Goal: Task Accomplishment & Management: Use online tool/utility

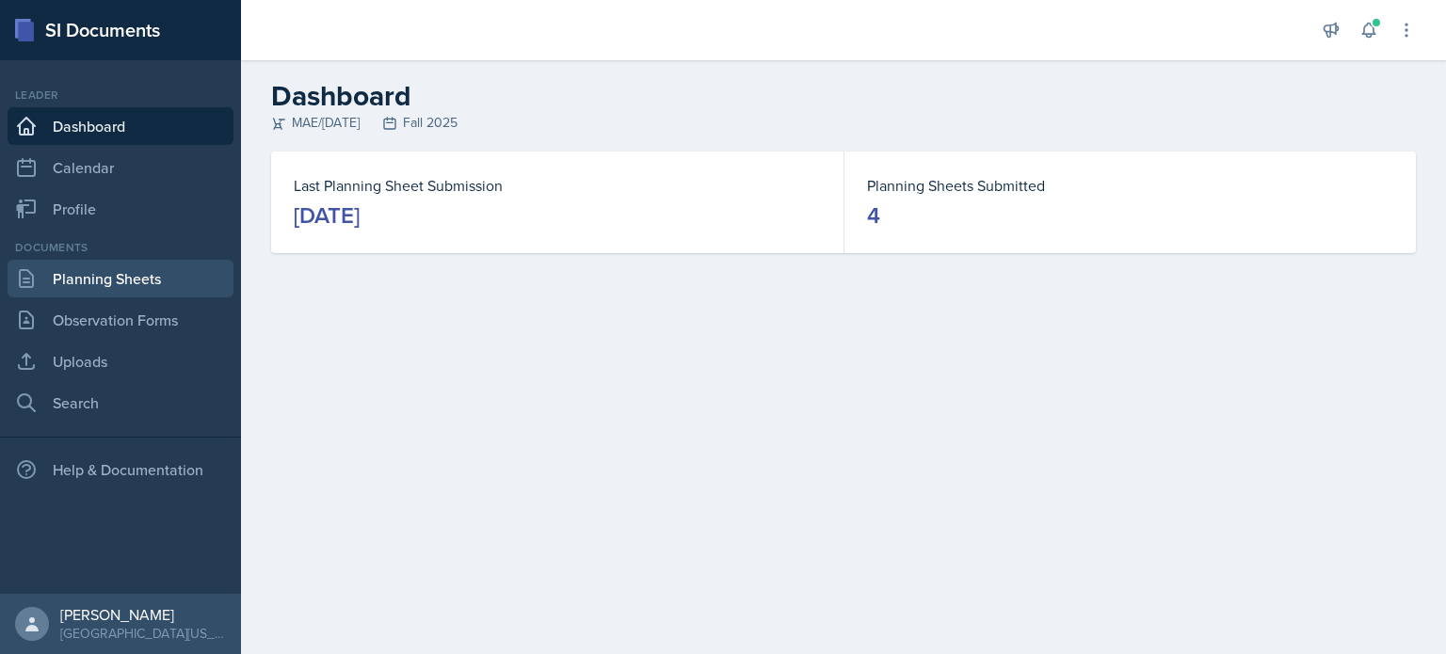
click at [141, 289] on link "Planning Sheets" at bounding box center [121, 279] width 226 height 38
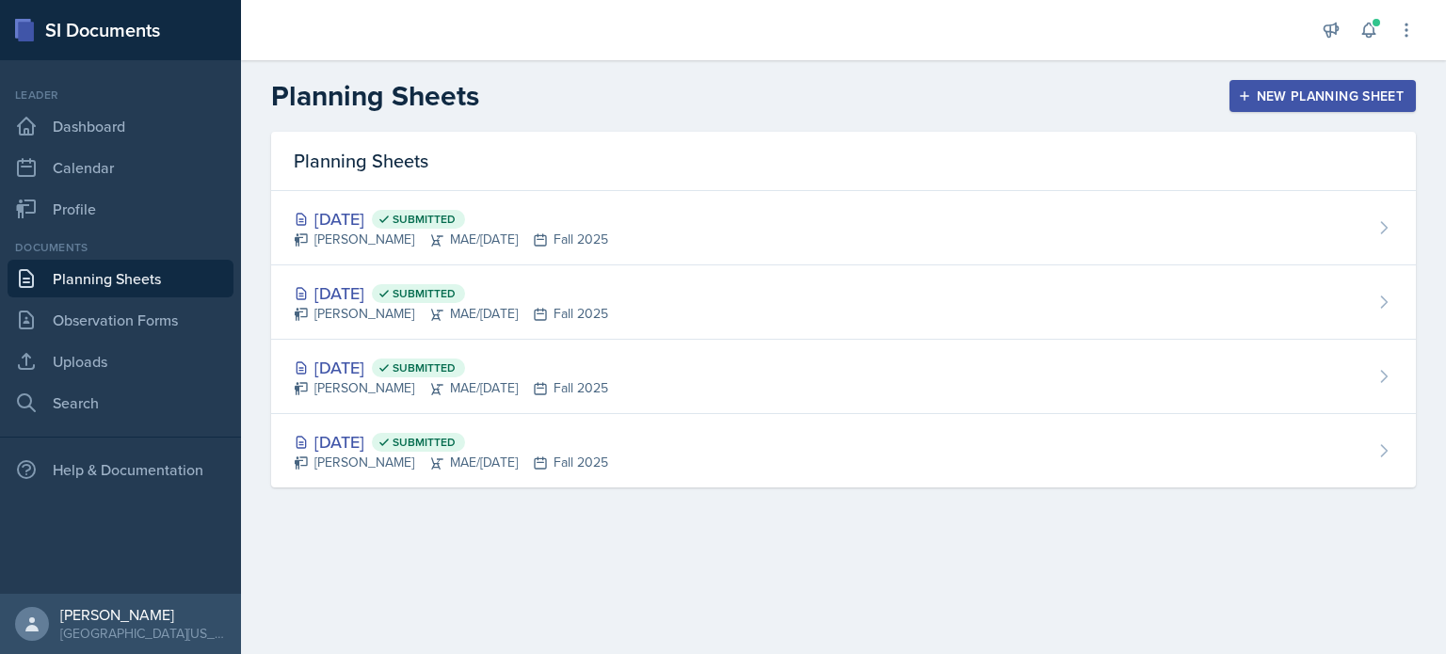
click at [1312, 104] on div "New Planning Sheet" at bounding box center [1323, 96] width 162 height 15
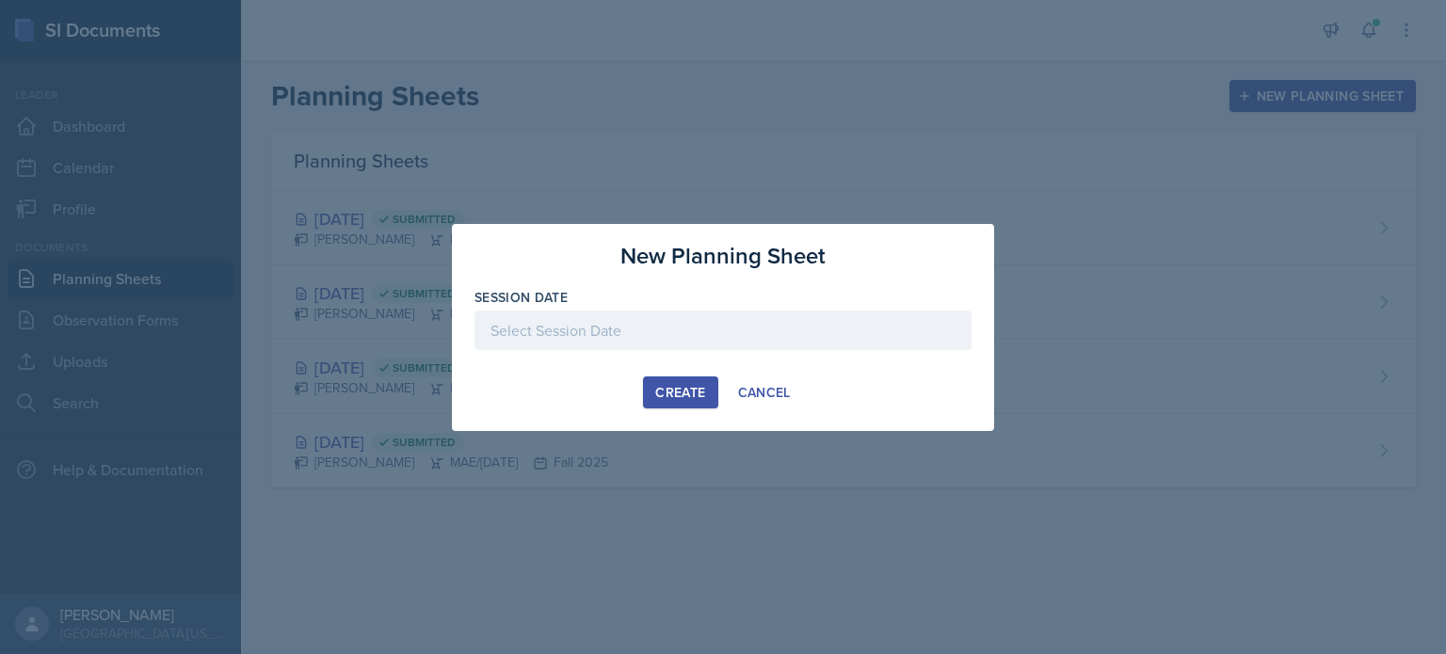
click at [748, 319] on div at bounding box center [723, 331] width 497 height 40
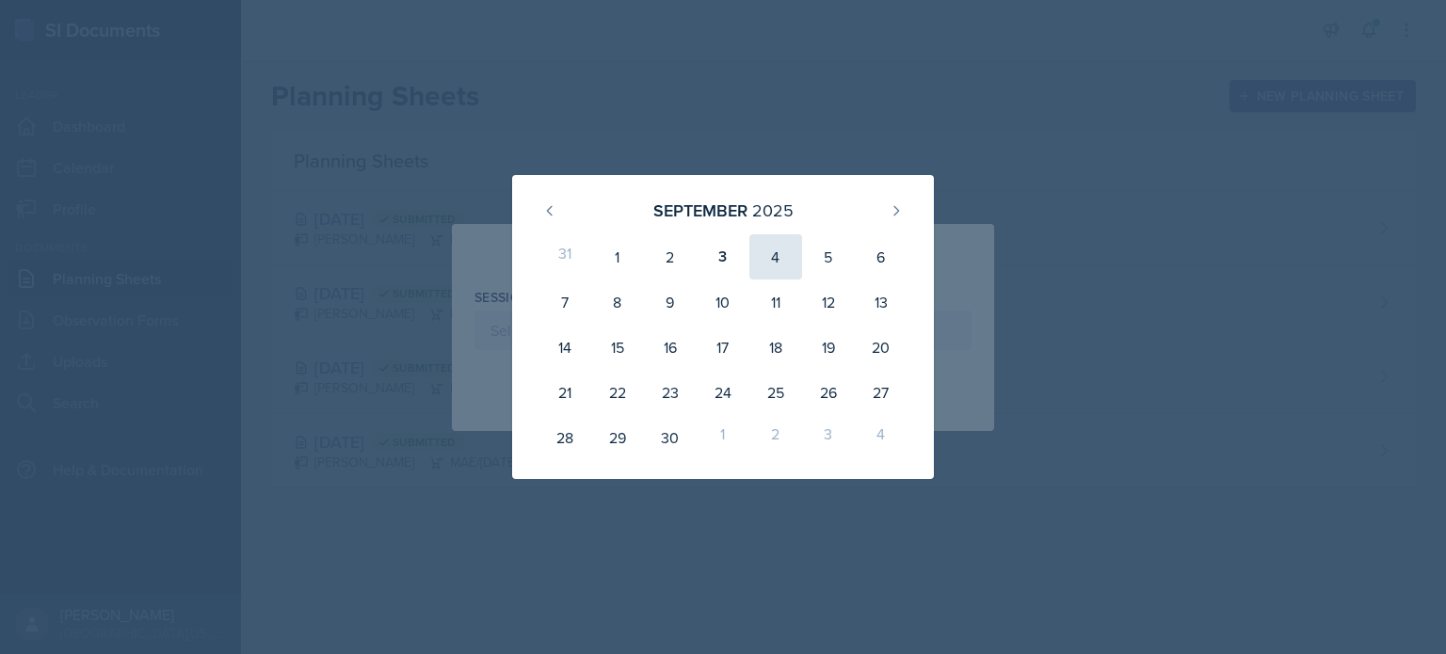
click at [776, 254] on div "4" at bounding box center [776, 256] width 53 height 45
type input "[DATE]"
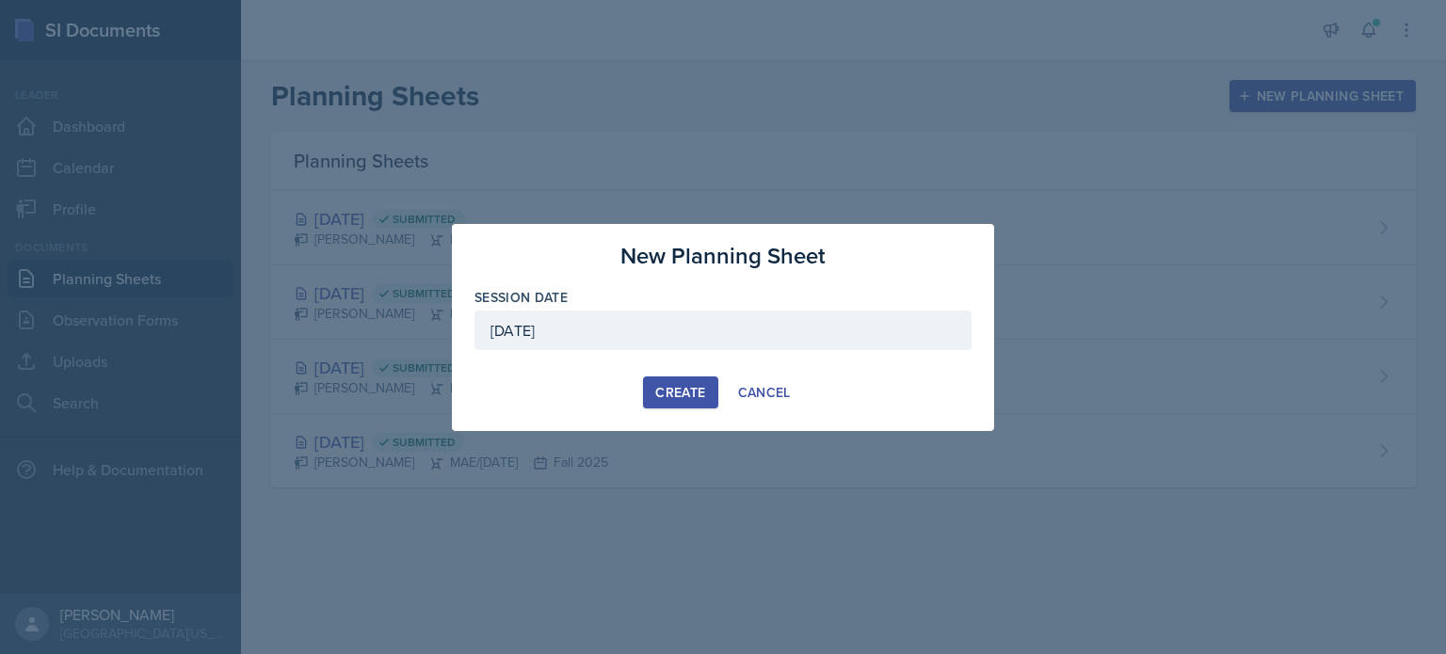
click at [675, 391] on div "Create" at bounding box center [680, 392] width 50 height 15
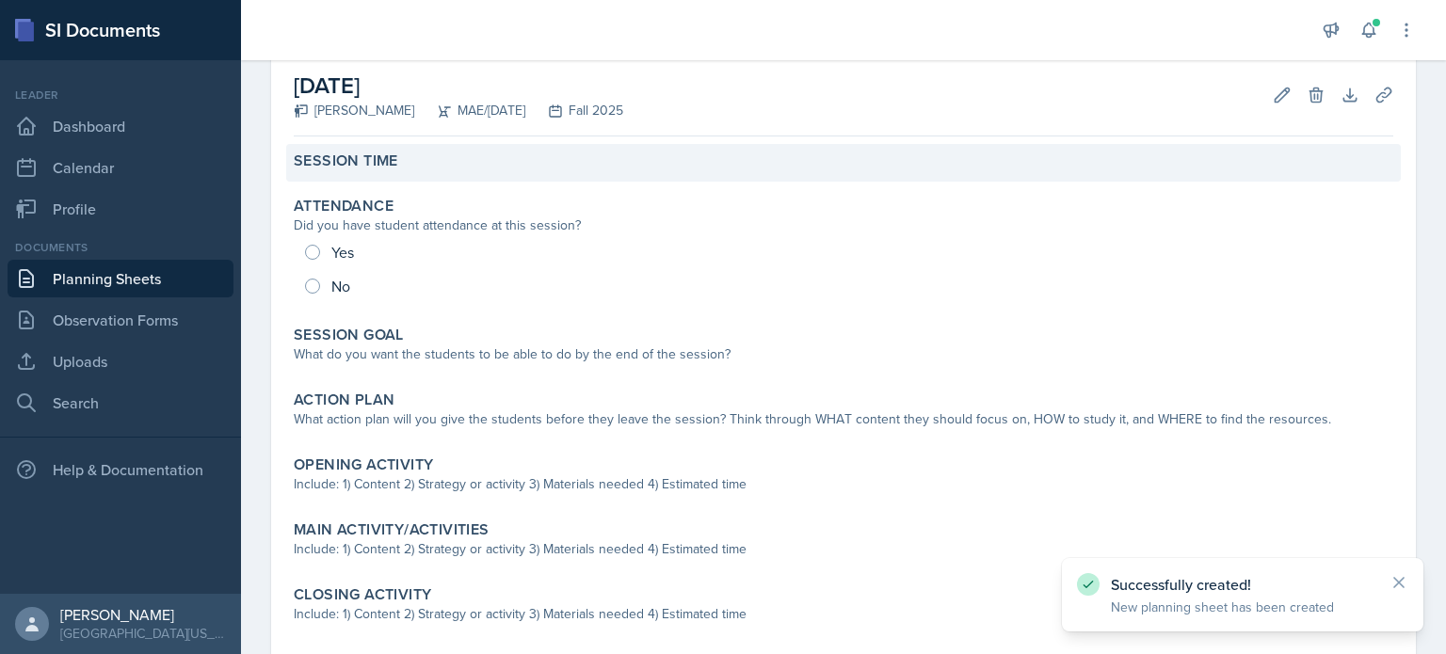
click at [445, 165] on div "Session Time" at bounding box center [844, 161] width 1100 height 19
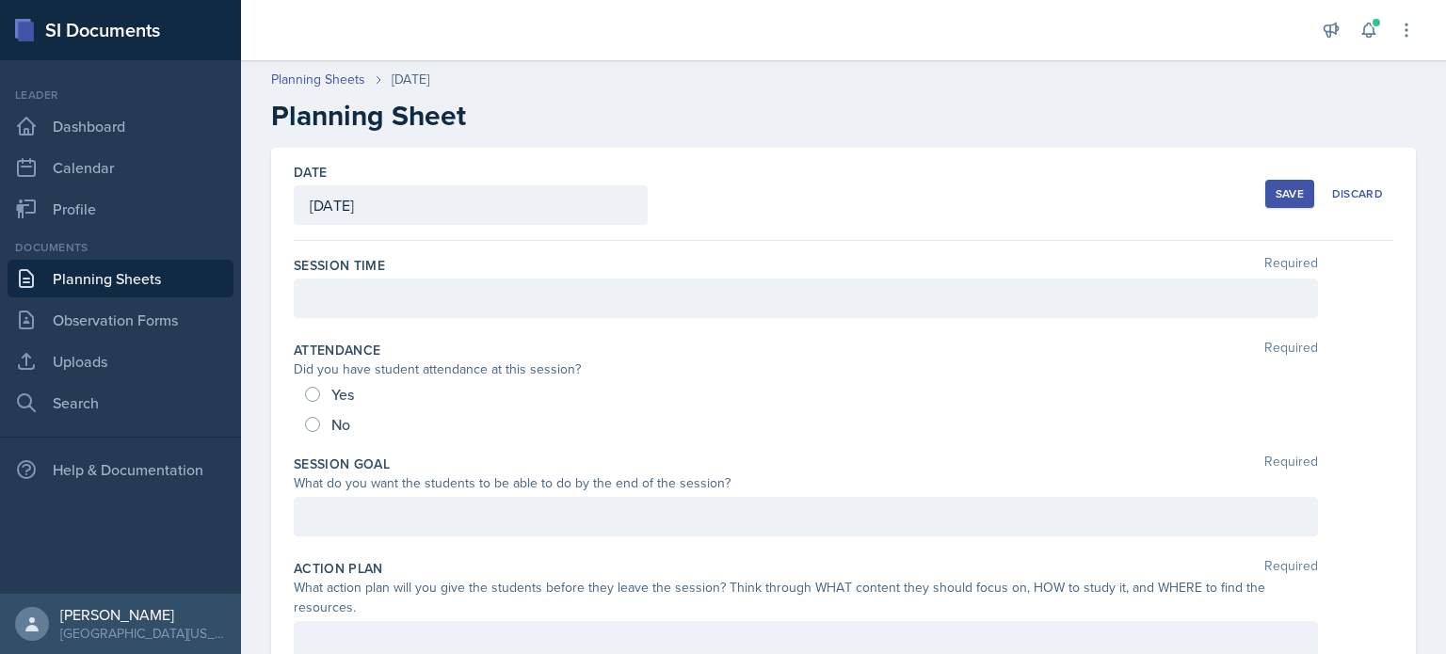
click at [471, 285] on div at bounding box center [806, 299] width 1024 height 40
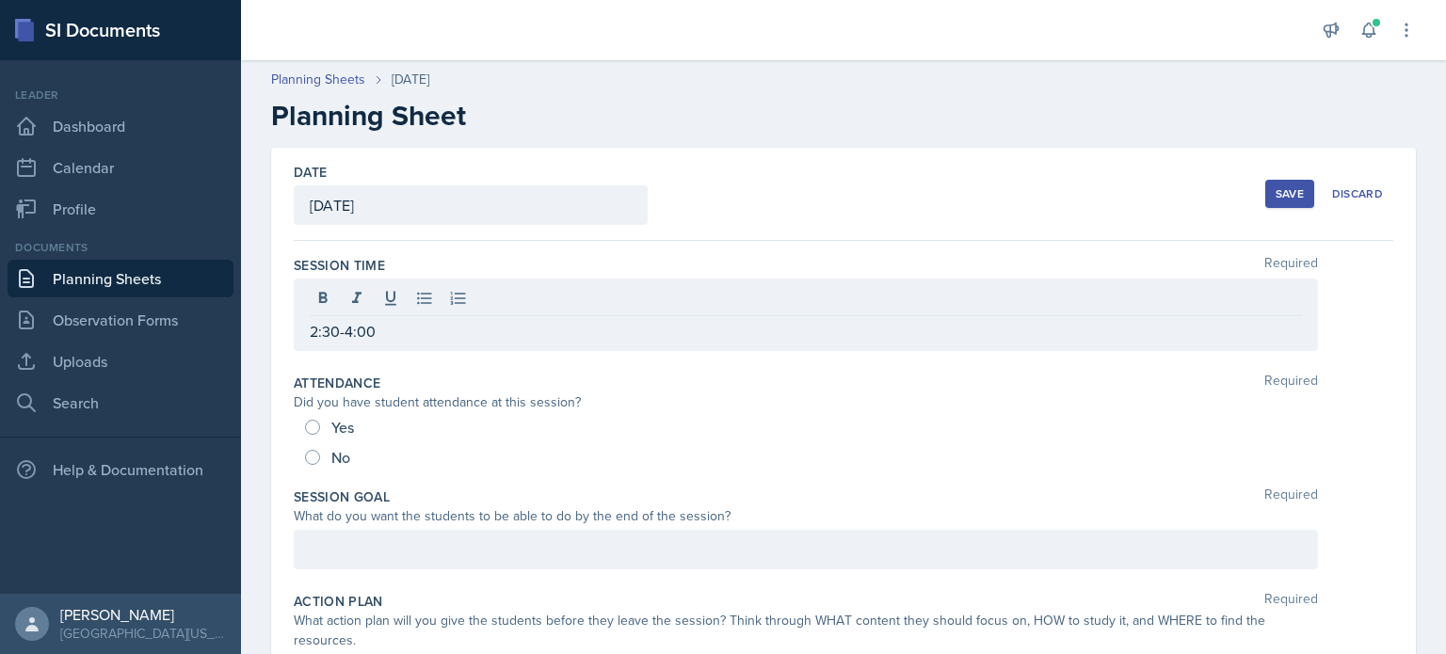
click at [1278, 97] on div "Planning Sheets [DATE] Planning Sheet" at bounding box center [843, 101] width 1205 height 63
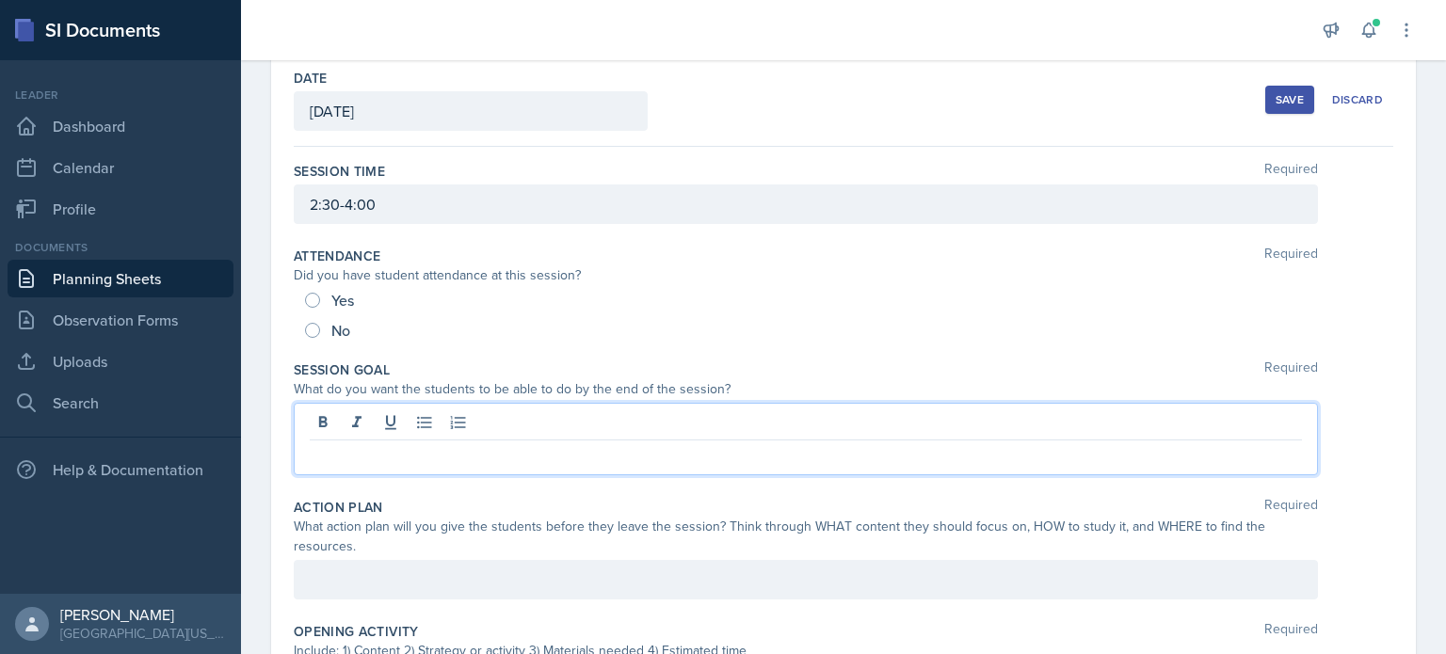
scroll to position [126, 0]
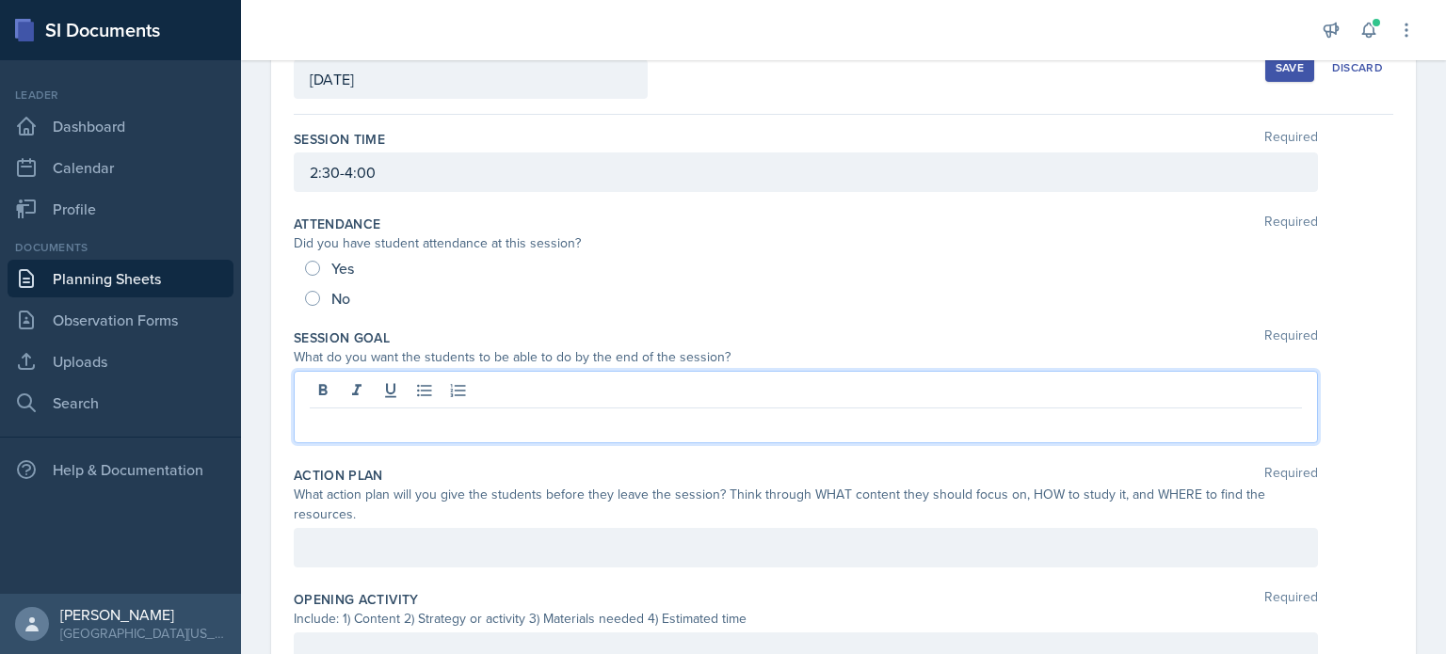
click at [648, 427] on p at bounding box center [806, 423] width 992 height 23
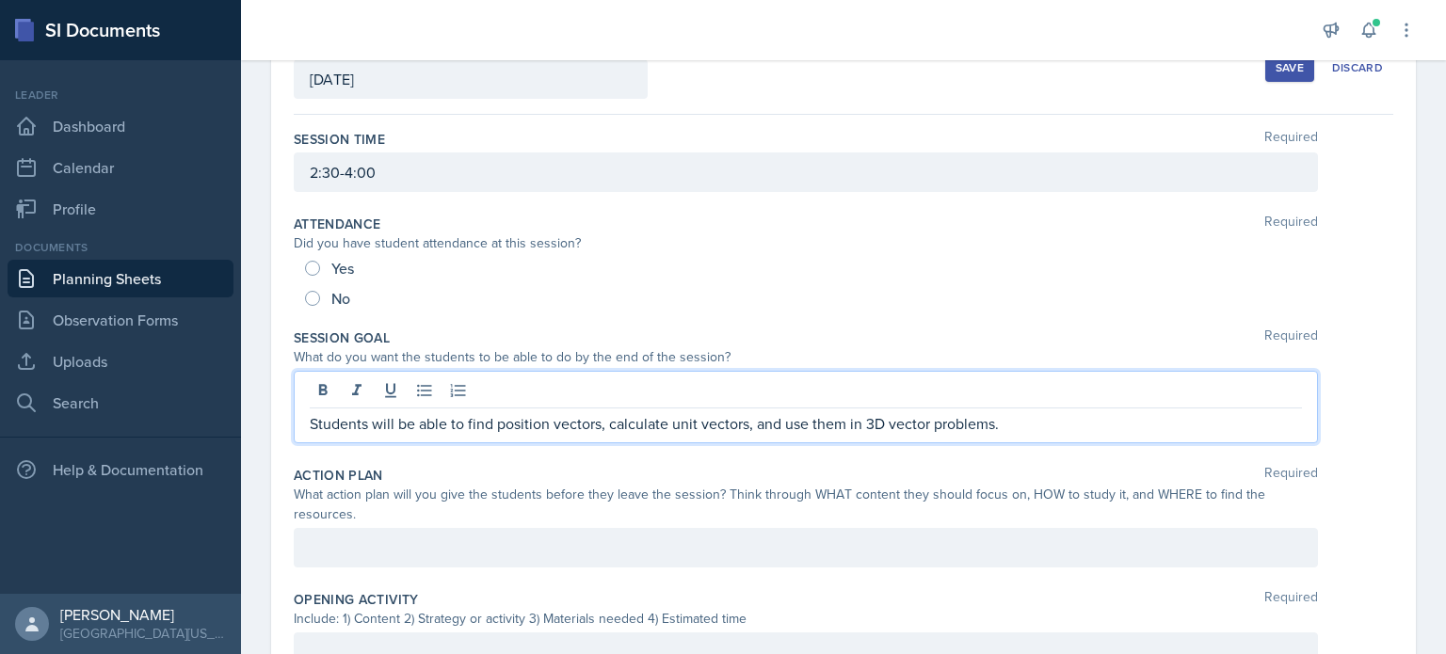
click at [846, 428] on p "Students will be able to find position vectors, calculate unit vectors, and use…" at bounding box center [806, 423] width 992 height 23
click at [845, 427] on p "Students will be able to find position vectors, calculate unit vectors, and use…" at bounding box center [806, 423] width 992 height 23
drag, startPoint x: 1116, startPoint y: 432, endPoint x: 956, endPoint y: 440, distance: 160.2
click at [956, 440] on div "Students will be able to find position vectors, calculate unit vectors, and use…" at bounding box center [806, 407] width 1024 height 73
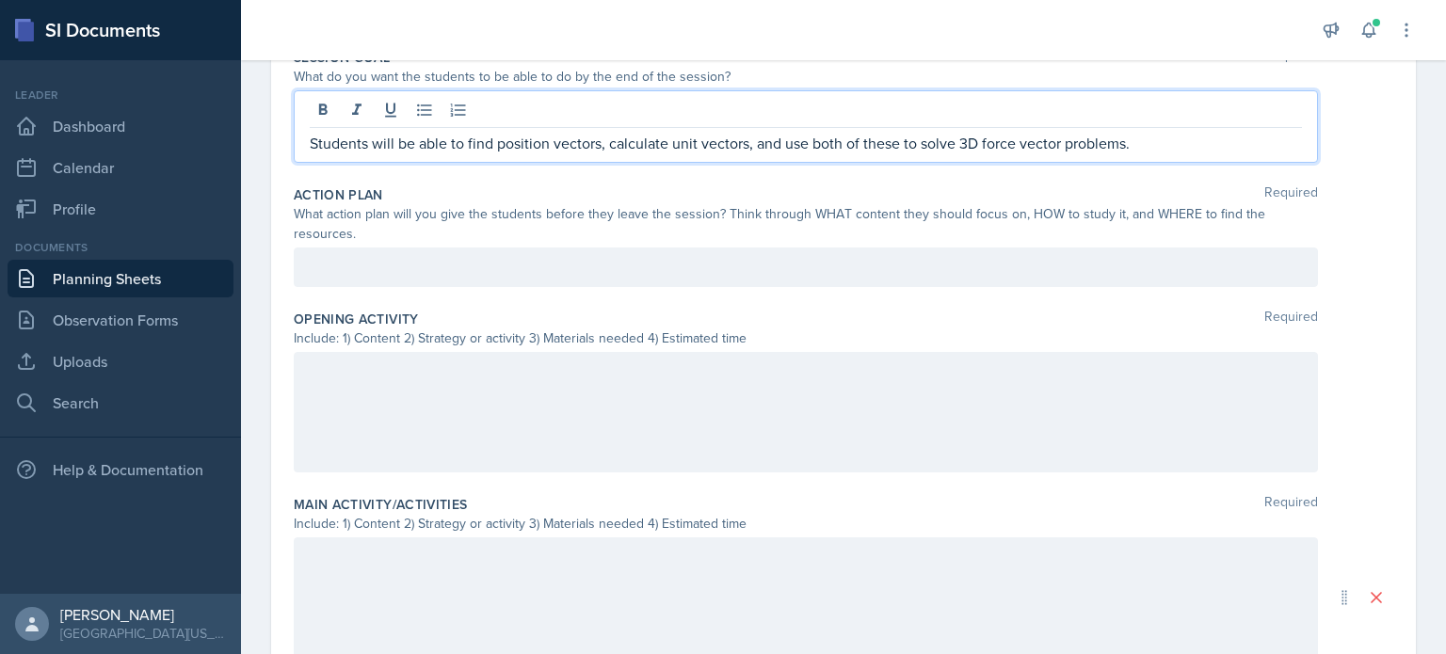
scroll to position [409, 0]
click at [379, 242] on div "Action Plan Required What action plan will you give the students before they le…" at bounding box center [844, 238] width 1100 height 124
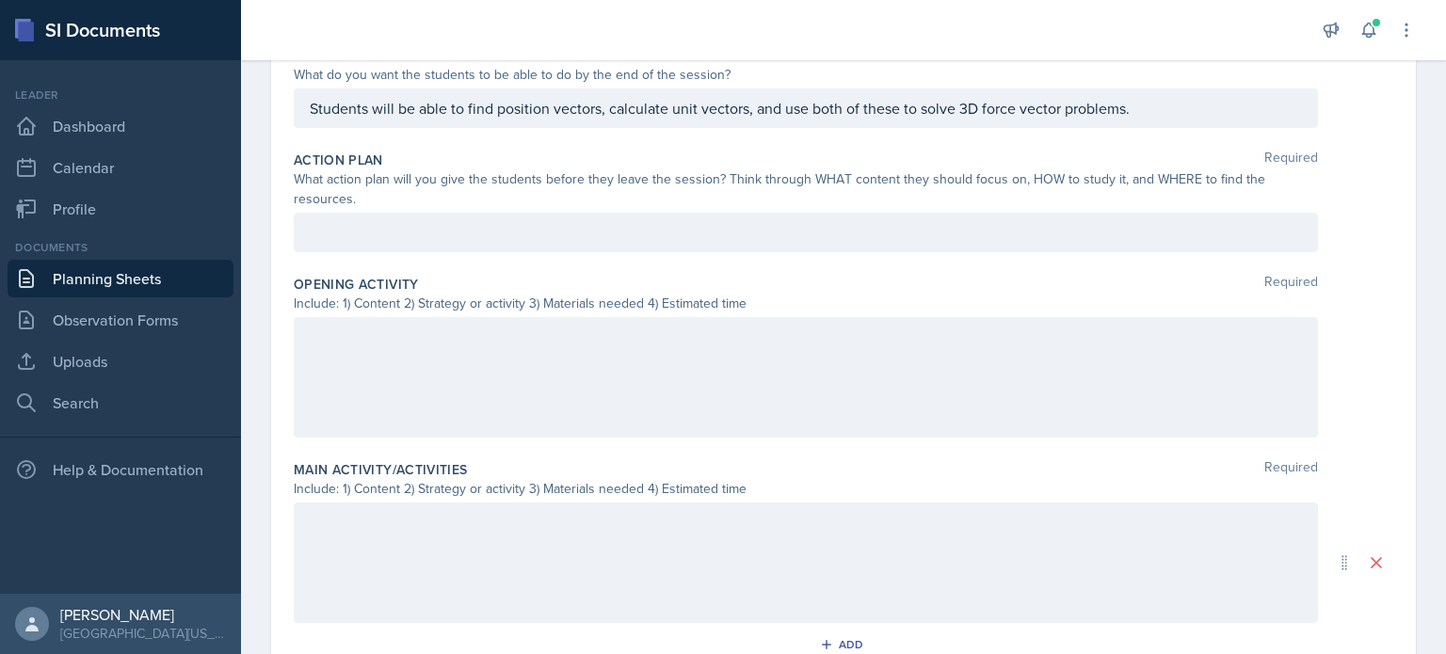
click at [378, 213] on div at bounding box center [806, 233] width 1024 height 40
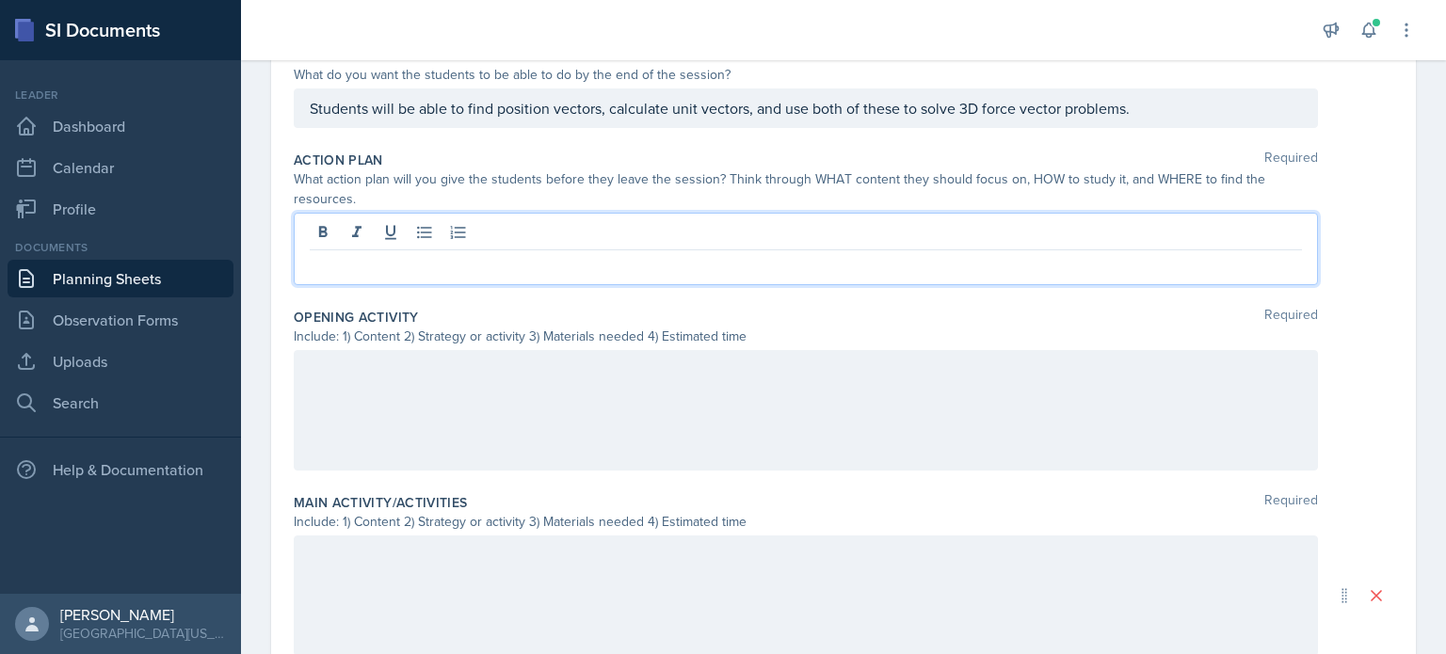
scroll to position [442, 0]
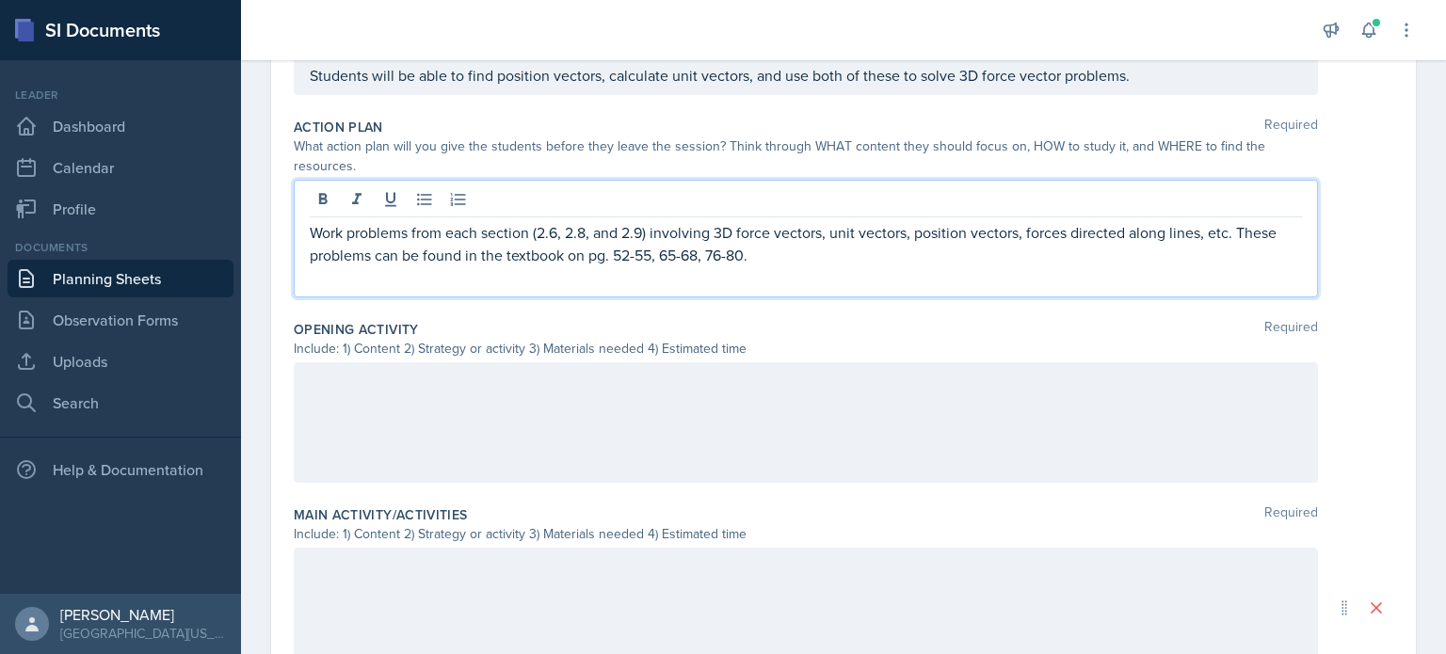
click at [590, 399] on div at bounding box center [806, 423] width 1024 height 121
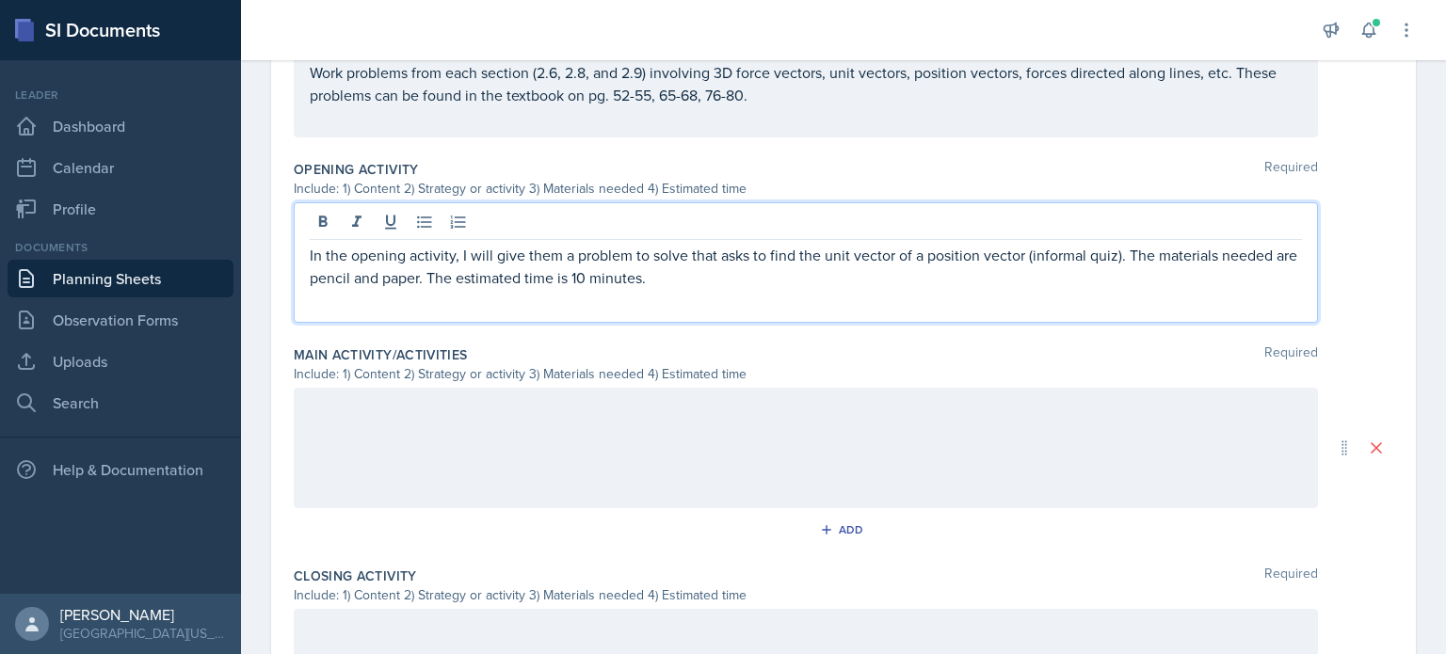
scroll to position [601, 0]
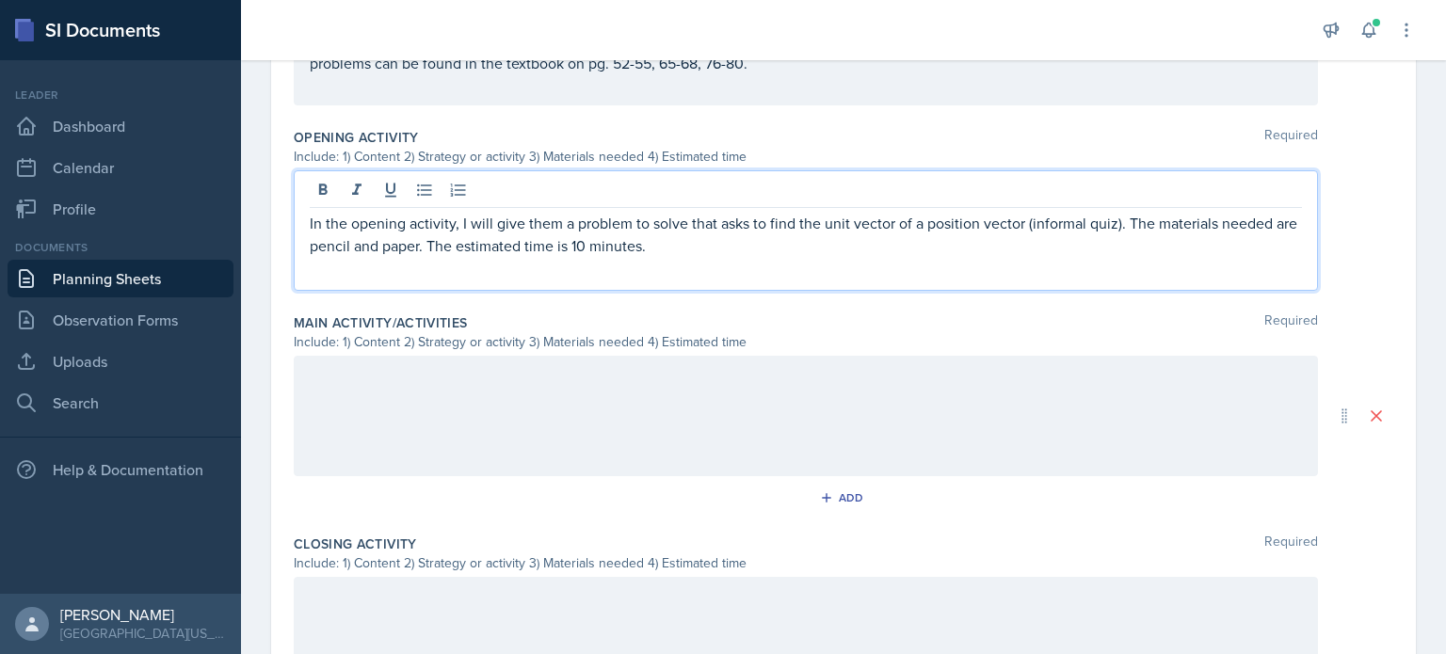
click at [1100, 387] on p at bounding box center [806, 375] width 992 height 23
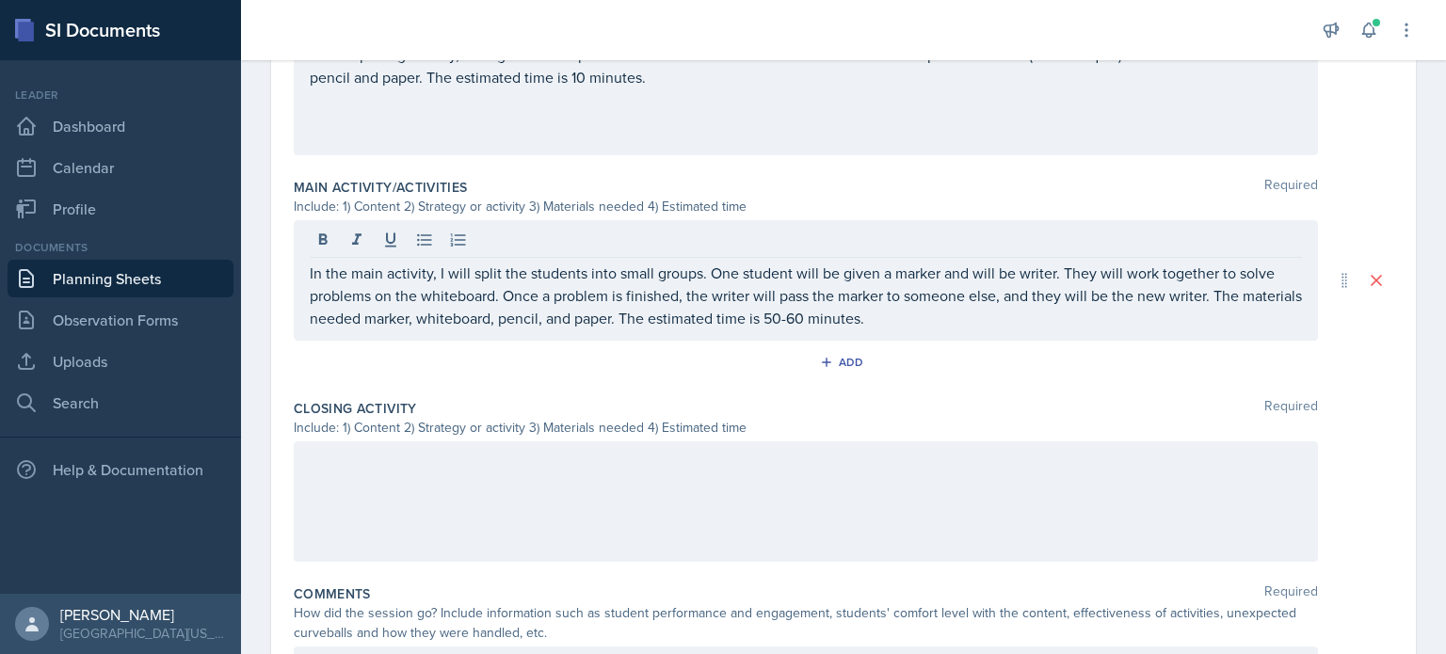
scroll to position [753, 0]
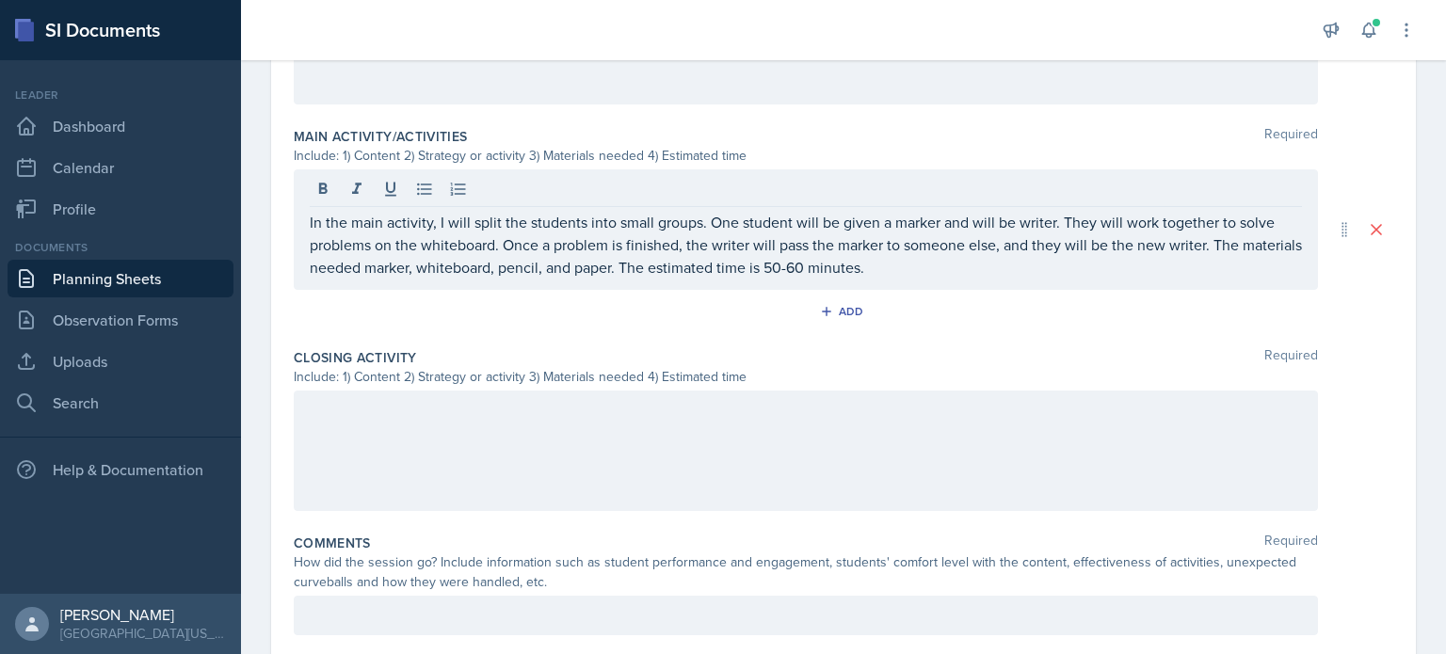
click at [426, 422] on p at bounding box center [806, 410] width 992 height 23
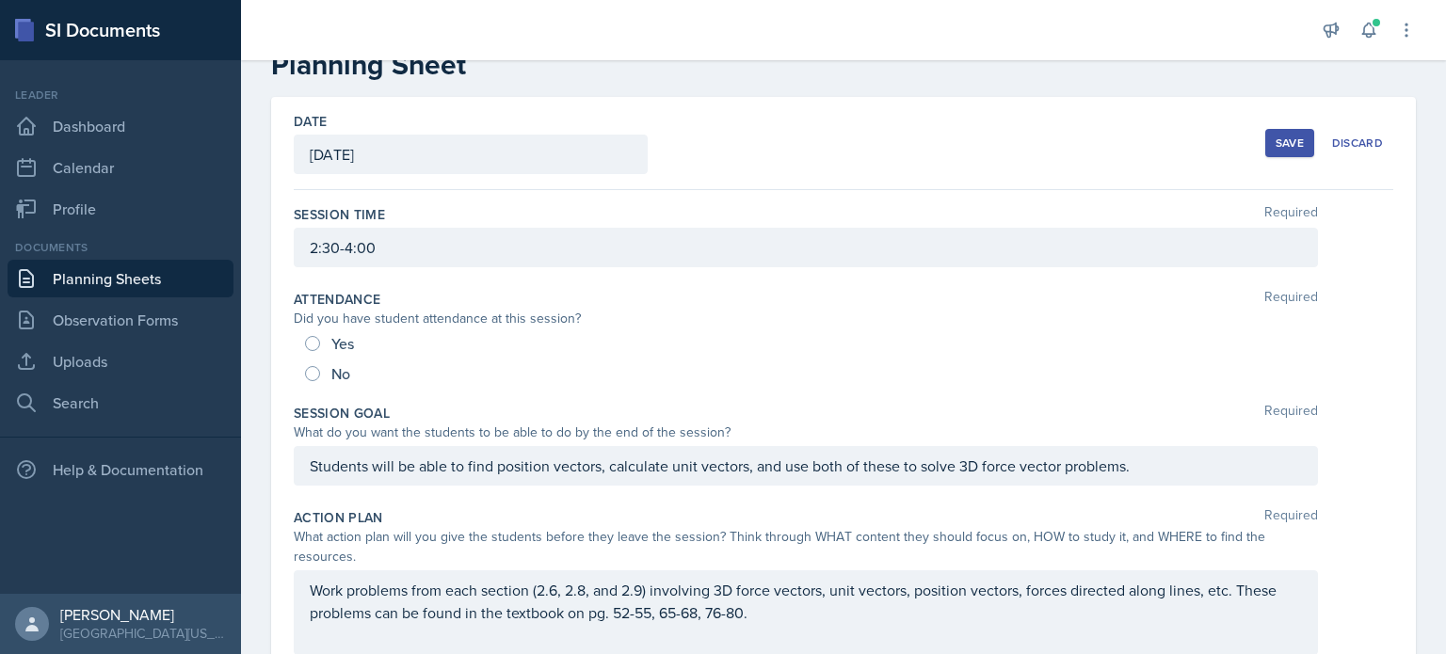
scroll to position [0, 0]
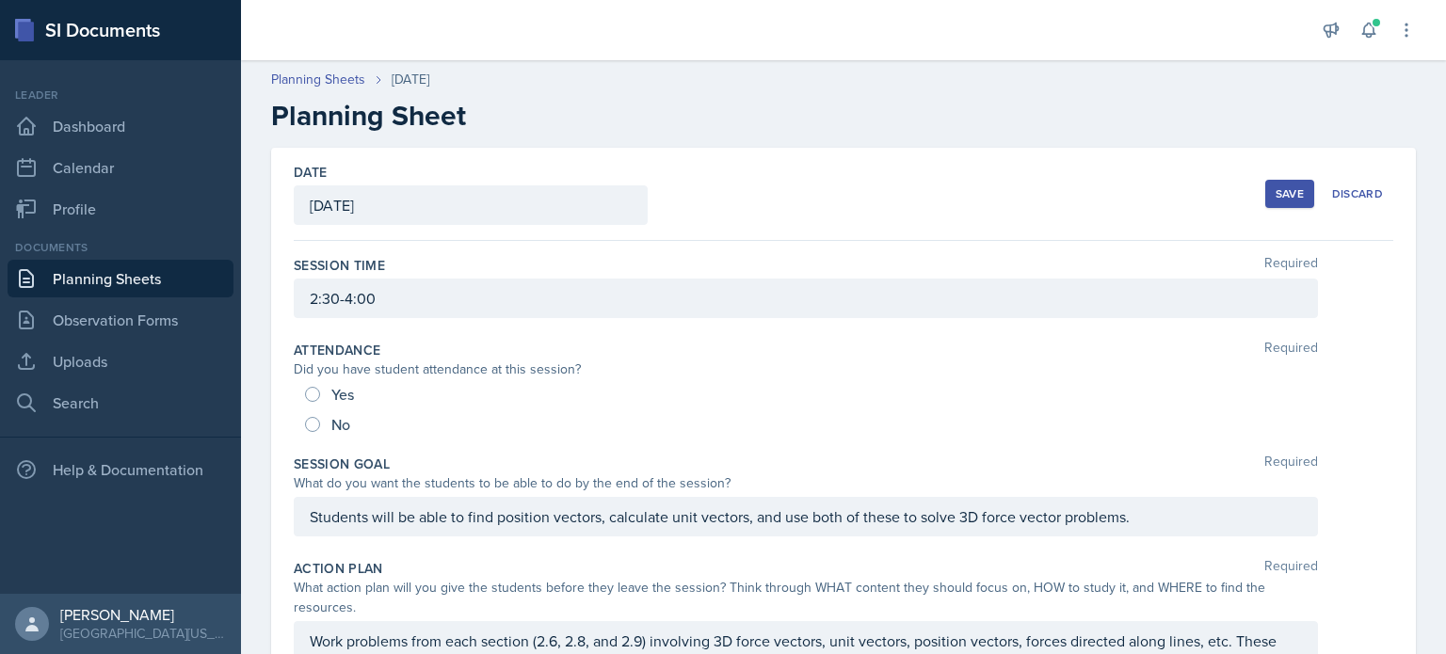
click at [1276, 186] on div "Save" at bounding box center [1290, 193] width 28 height 15
